Goal: Information Seeking & Learning: Find specific fact

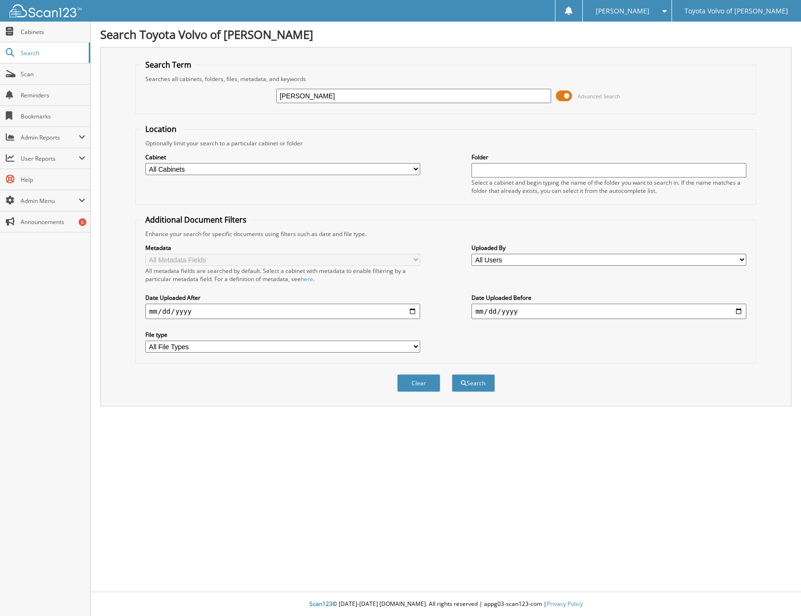
type input "[PERSON_NAME]"
click at [452, 374] on button "Search" at bounding box center [473, 383] width 43 height 18
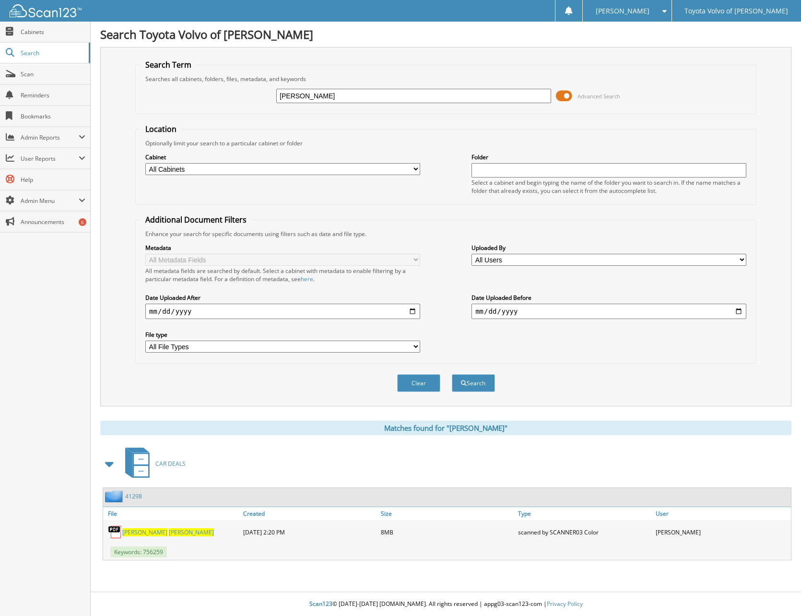
drag, startPoint x: 334, startPoint y: 93, endPoint x: 118, endPoint y: 82, distance: 217.2
click at [118, 82] on div "Search Term Searches all cabinets, folders, files, metadata, and keywords [PERS…" at bounding box center [445, 226] width 691 height 359
type input "[PERSON_NAME]"
click at [452, 374] on button "Search" at bounding box center [473, 383] width 43 height 18
